Goal: Information Seeking & Learning: Learn about a topic

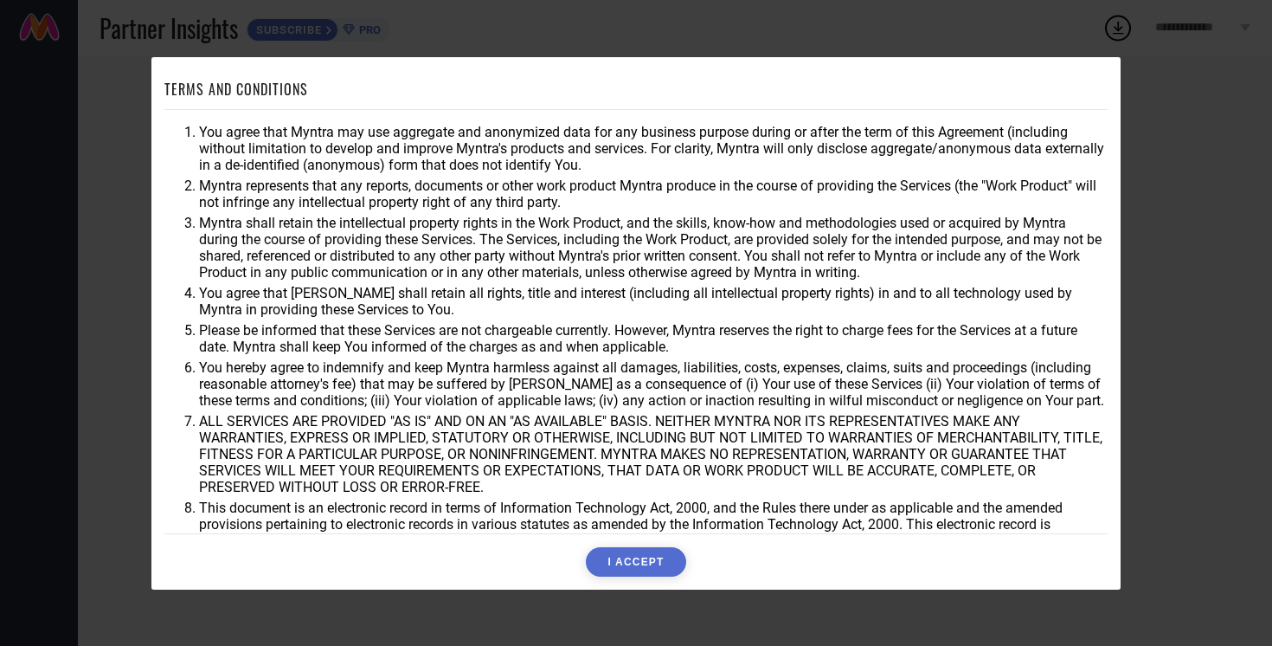
click at [630, 554] on button "I ACCEPT" at bounding box center [636, 561] width 100 height 29
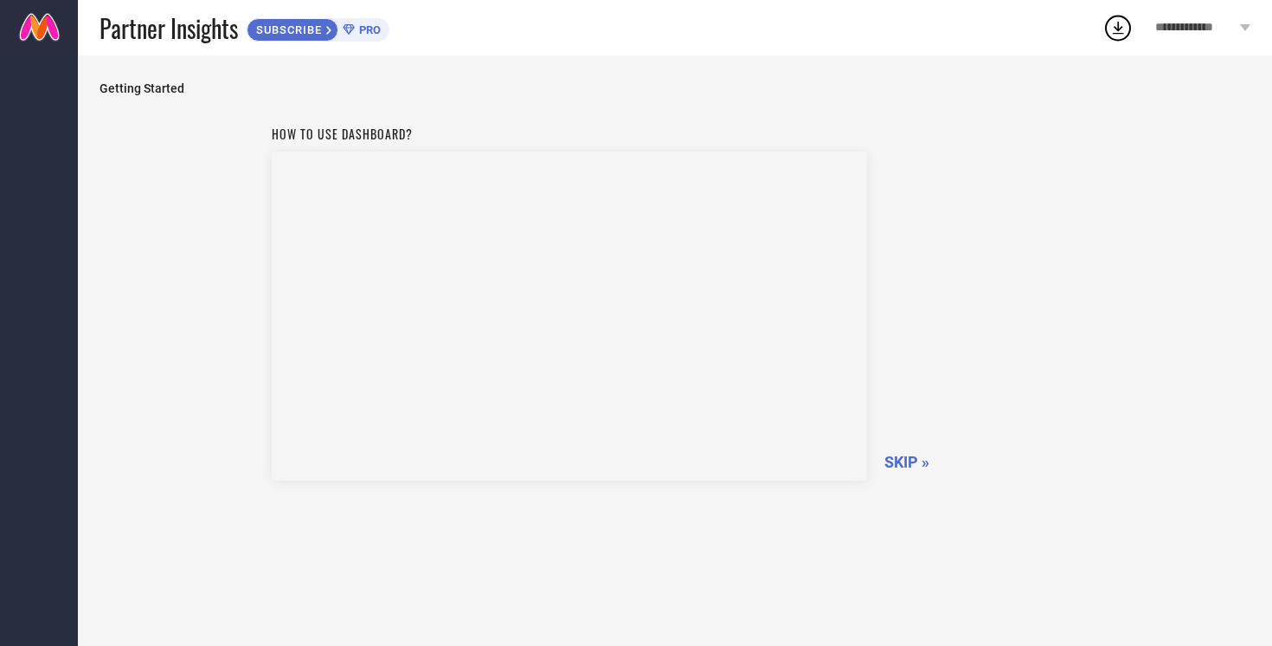
click at [899, 462] on span "SKIP »" at bounding box center [907, 462] width 45 height 18
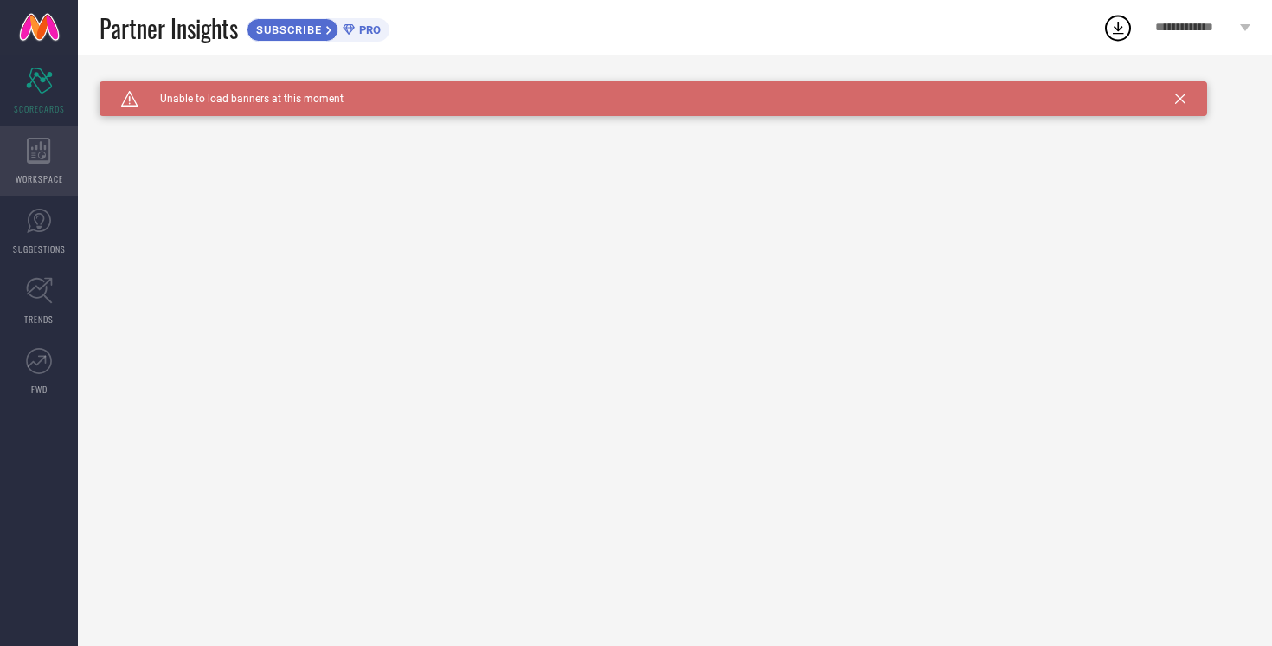
click at [54, 162] on div "WORKSPACE" at bounding box center [39, 160] width 78 height 69
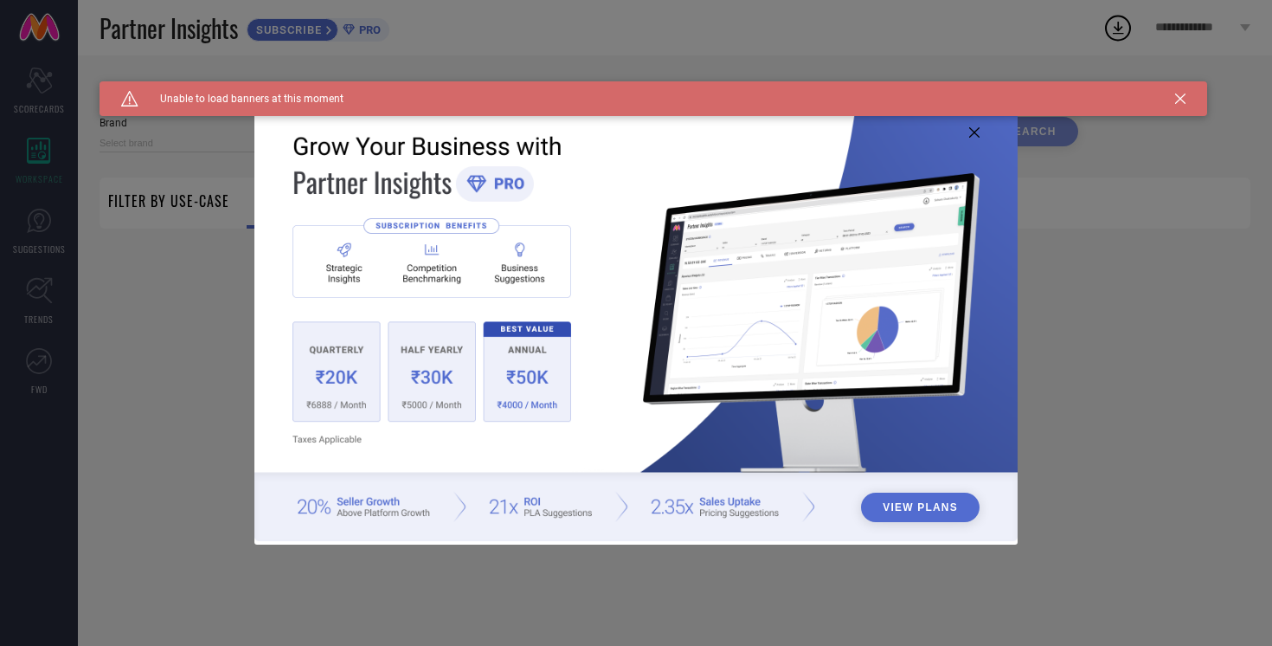
type input "1 STOP FASHION"
type input "All"
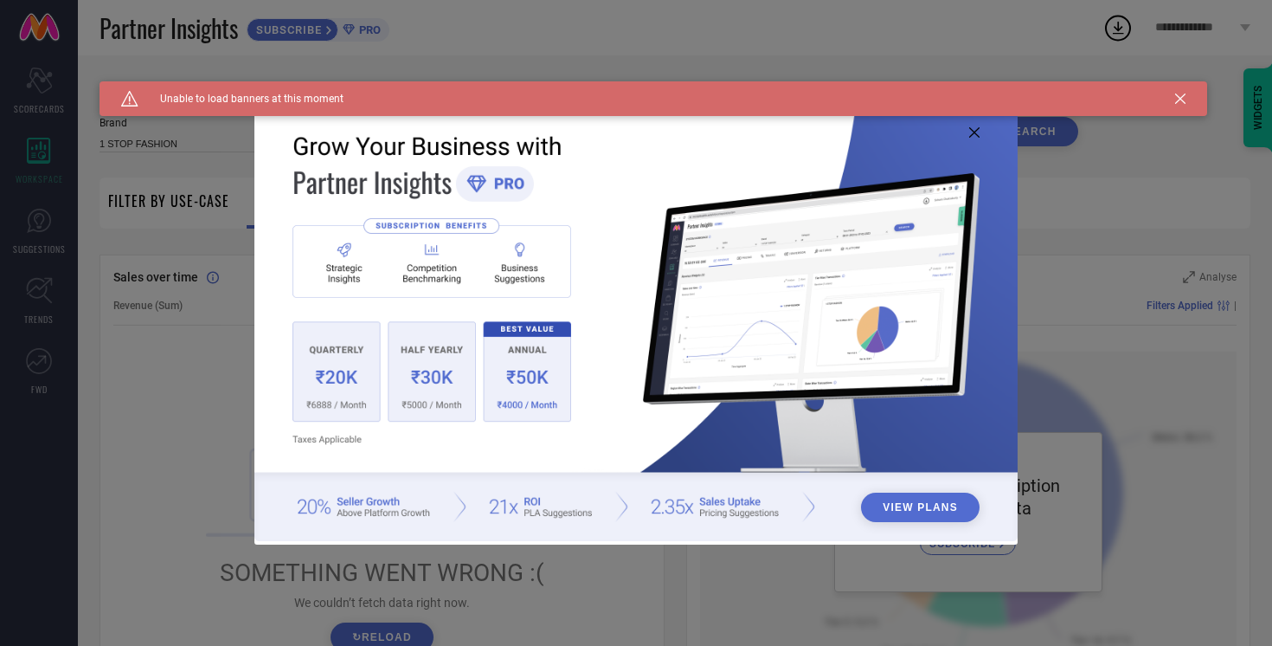
click at [972, 132] on icon at bounding box center [974, 132] width 10 height 10
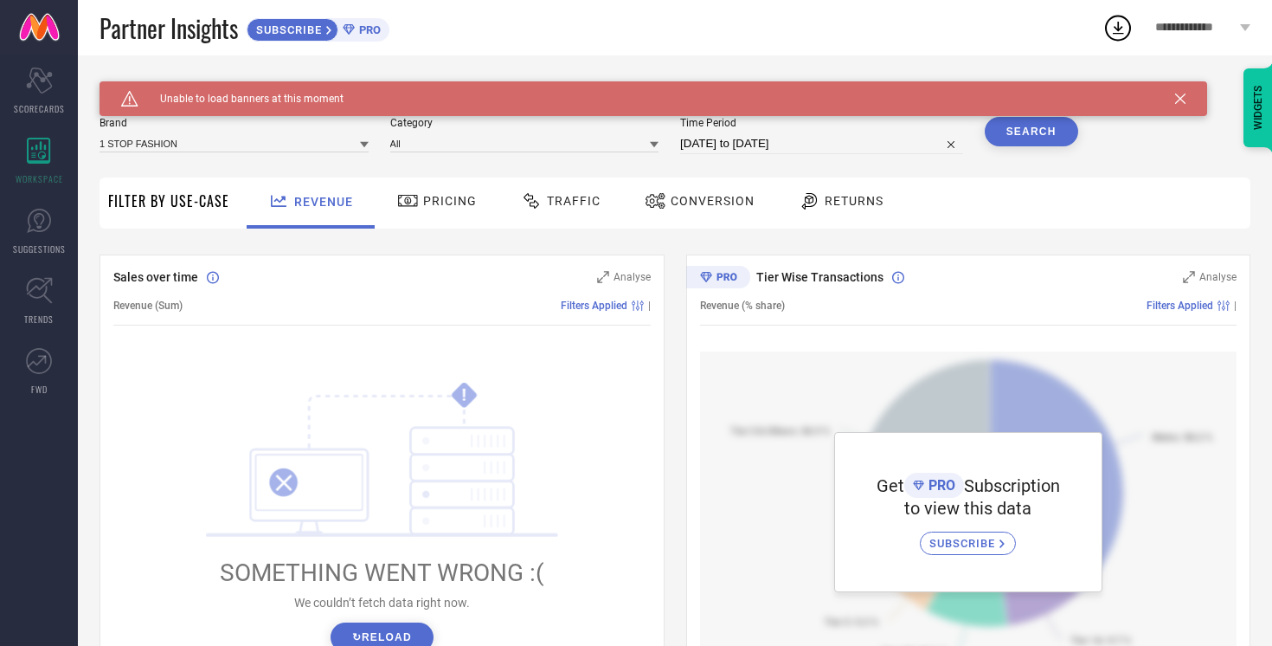
click at [1192, 103] on div "Caution Created with Sketch. Unable to load banners at this moment" at bounding box center [654, 98] width 1108 height 35
click at [1175, 103] on icon at bounding box center [1180, 98] width 10 height 10
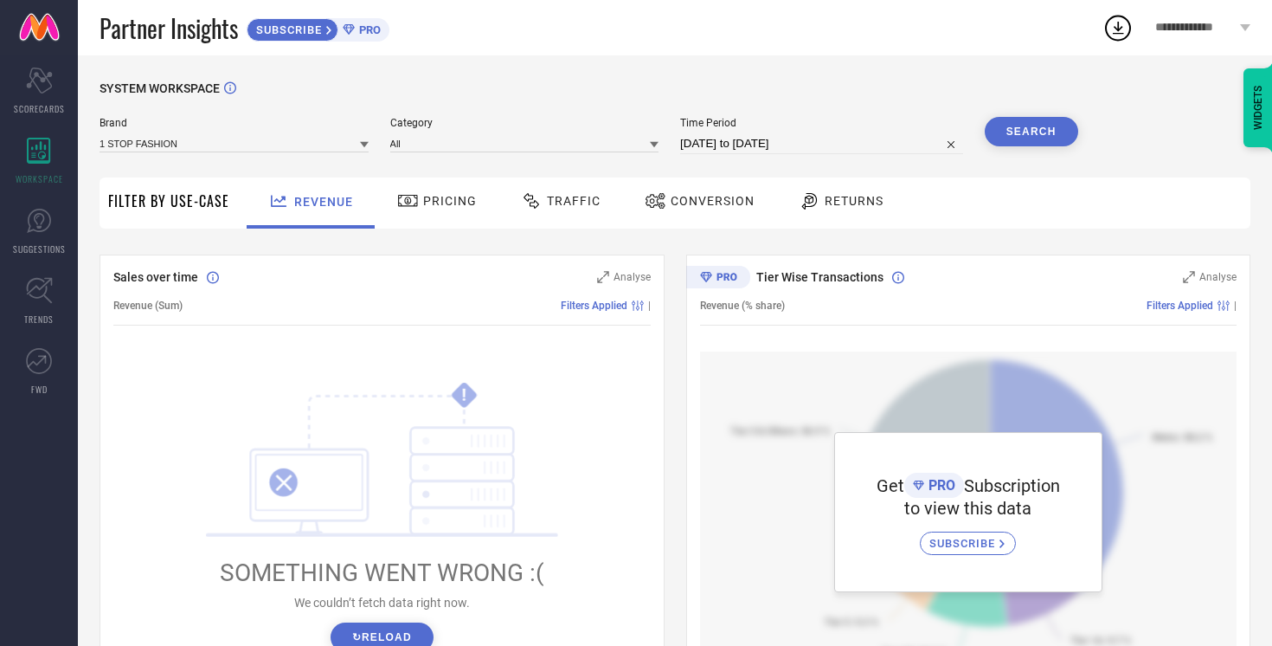
click at [1047, 134] on button "Search" at bounding box center [1031, 131] width 93 height 29
click at [447, 203] on span "Pricing" at bounding box center [450, 201] width 54 height 14
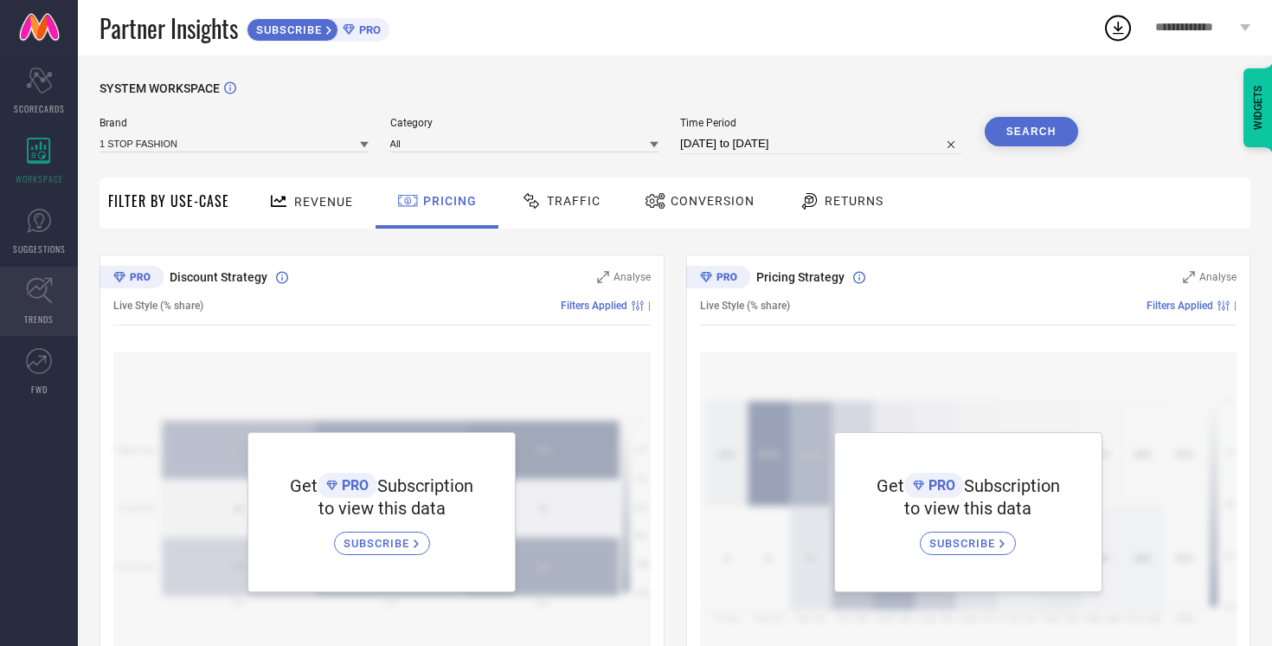
click at [48, 293] on icon at bounding box center [39, 290] width 27 height 27
